Goal: Transaction & Acquisition: Subscribe to service/newsletter

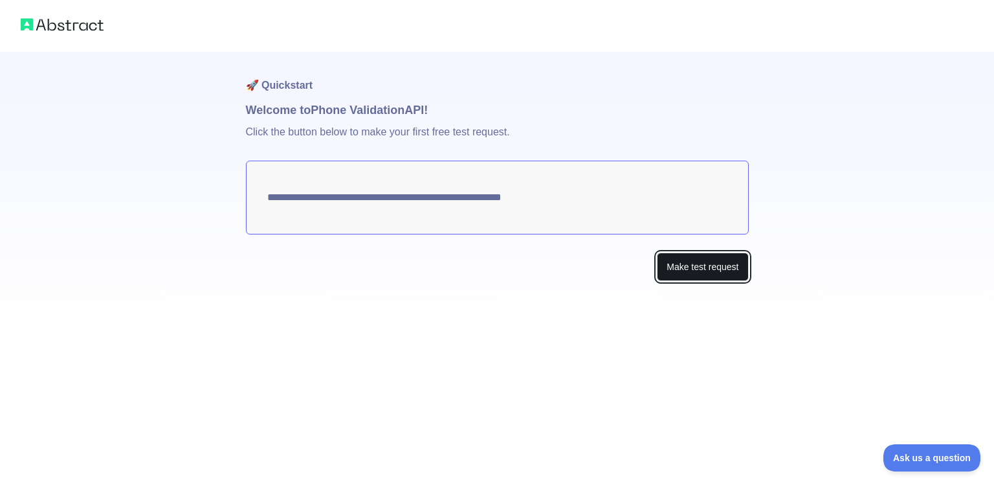
click at [672, 265] on button "Make test request" at bounding box center [702, 266] width 91 height 29
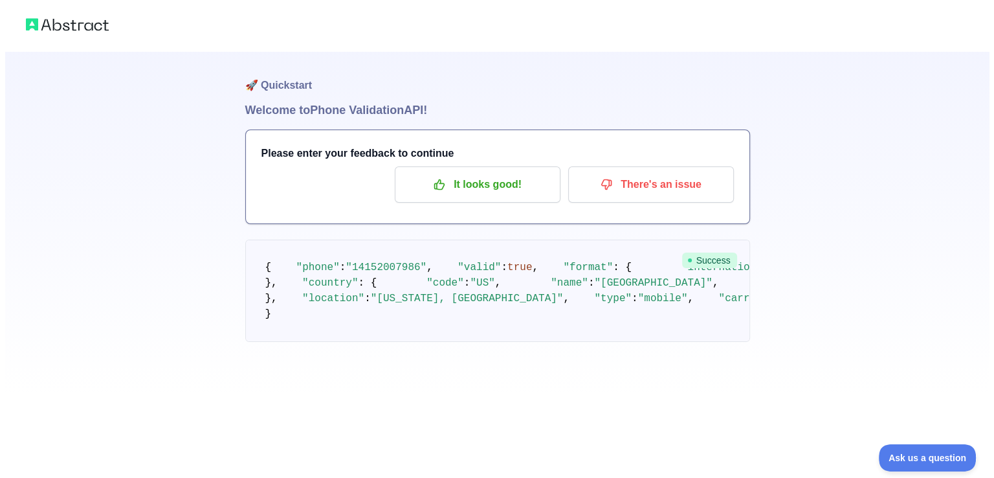
scroll to position [102, 0]
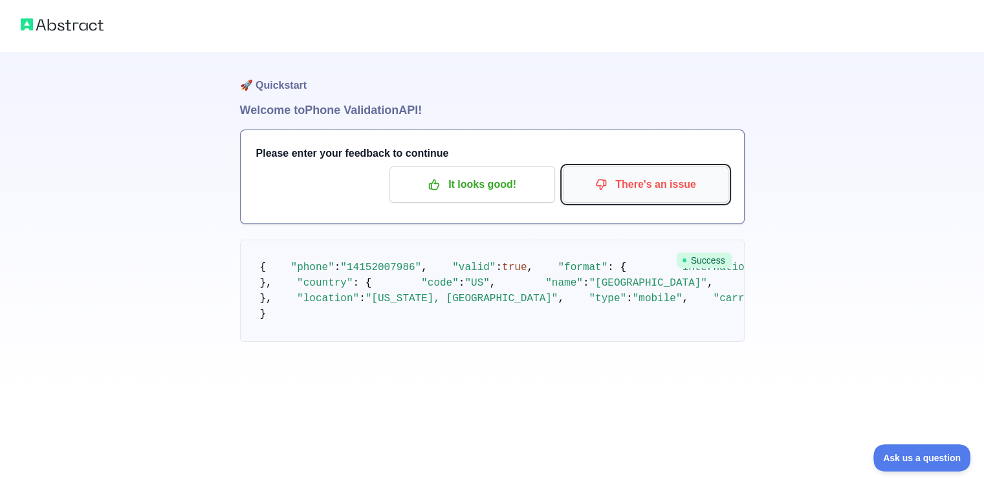
click at [683, 173] on p "There's an issue" at bounding box center [646, 184] width 146 height 22
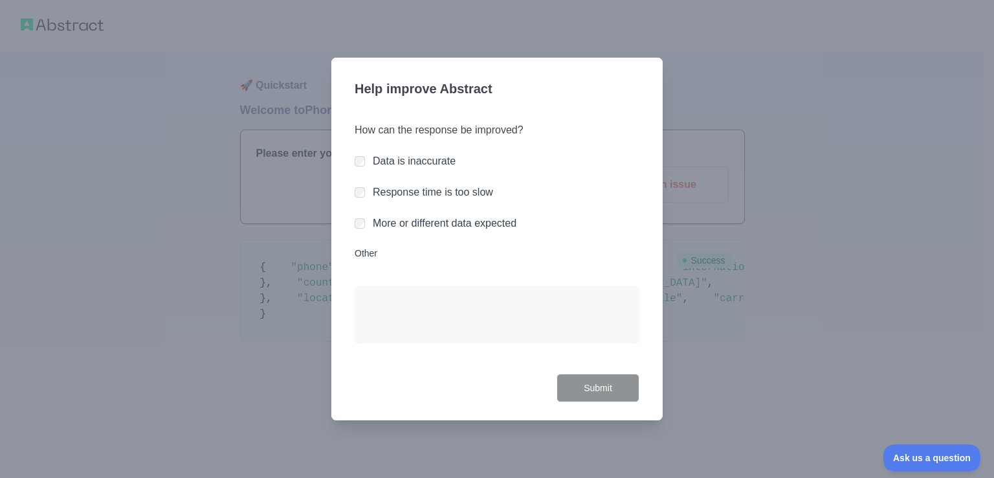
click at [783, 213] on div at bounding box center [497, 239] width 994 height 478
click at [752, 278] on div at bounding box center [497, 239] width 994 height 478
click at [825, 307] on div at bounding box center [497, 239] width 994 height 478
